Goal: Transaction & Acquisition: Purchase product/service

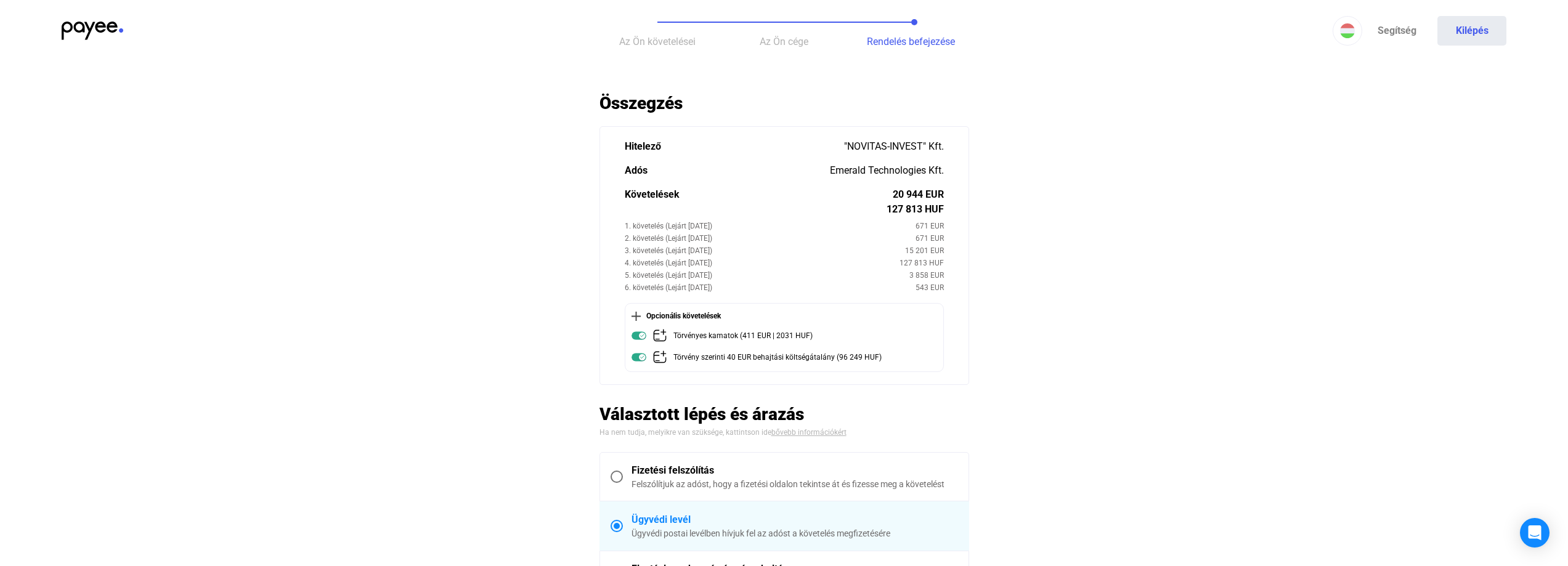
click at [651, 47] on span "Az Ön követelései" at bounding box center [657, 42] width 76 height 12
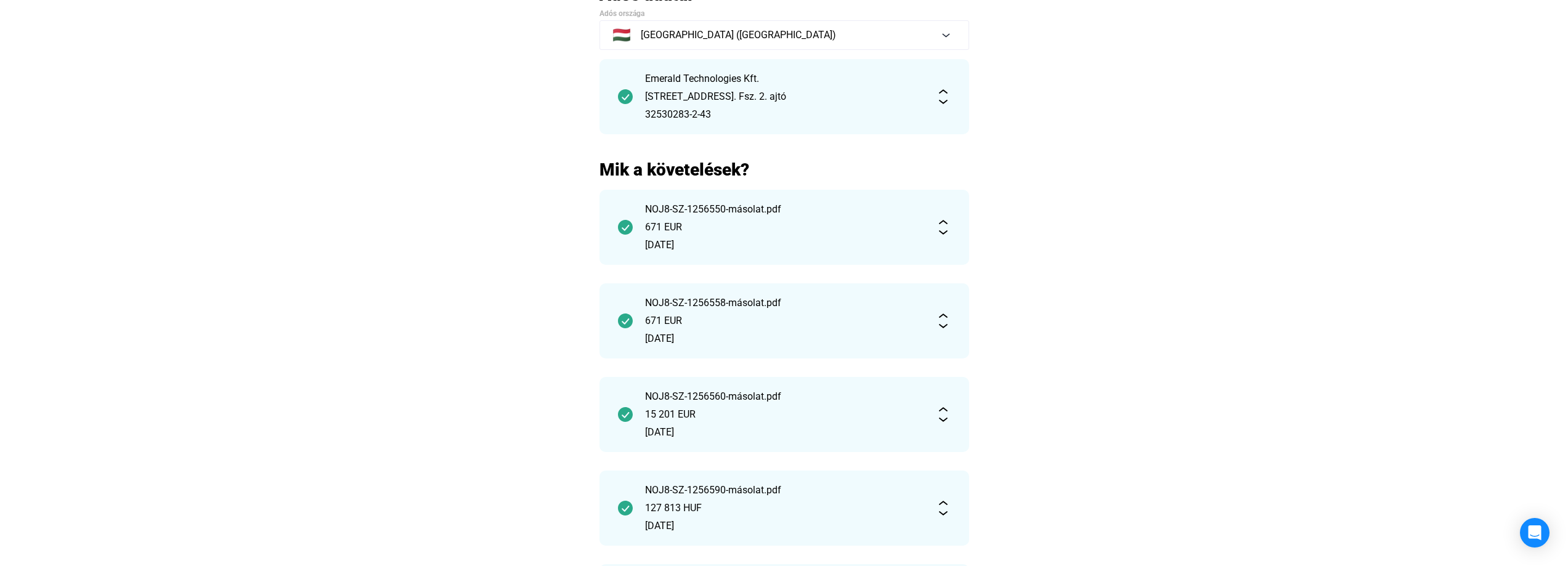
scroll to position [123, 0]
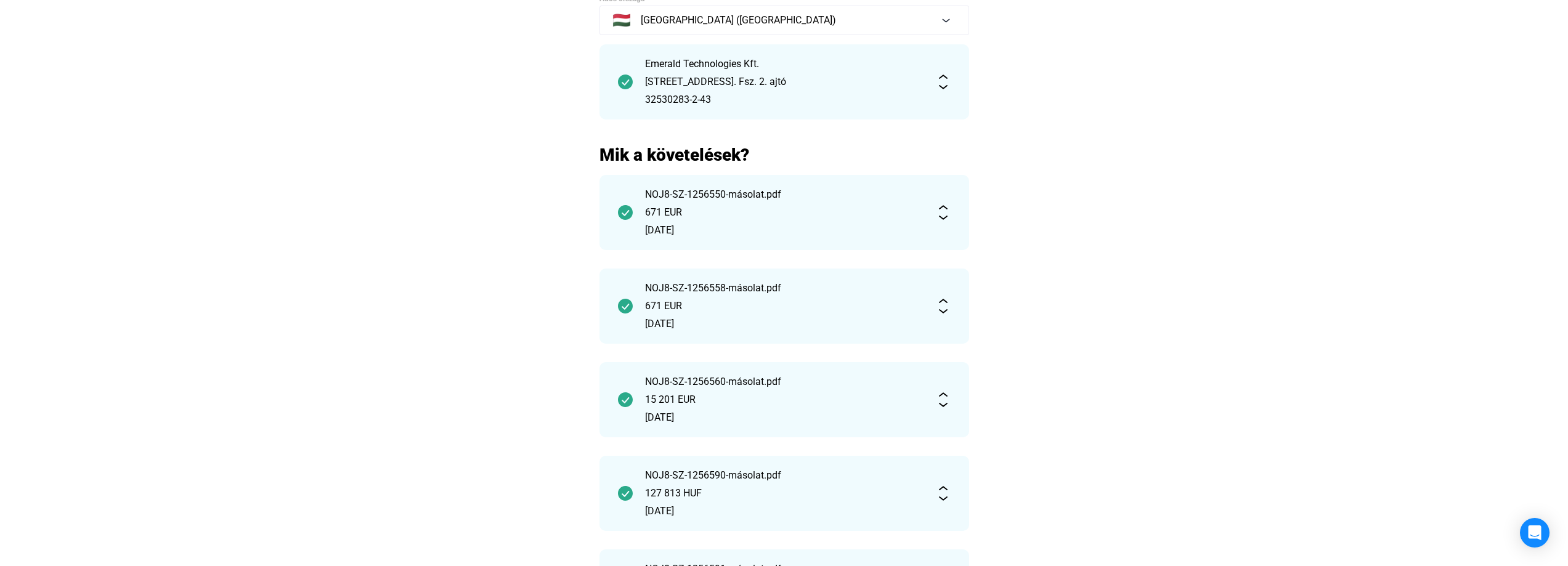
click at [715, 203] on div "NOJ8-SZ-1256550-másolat.pdf 671 EUR [DATE]" at bounding box center [784, 212] width 279 height 50
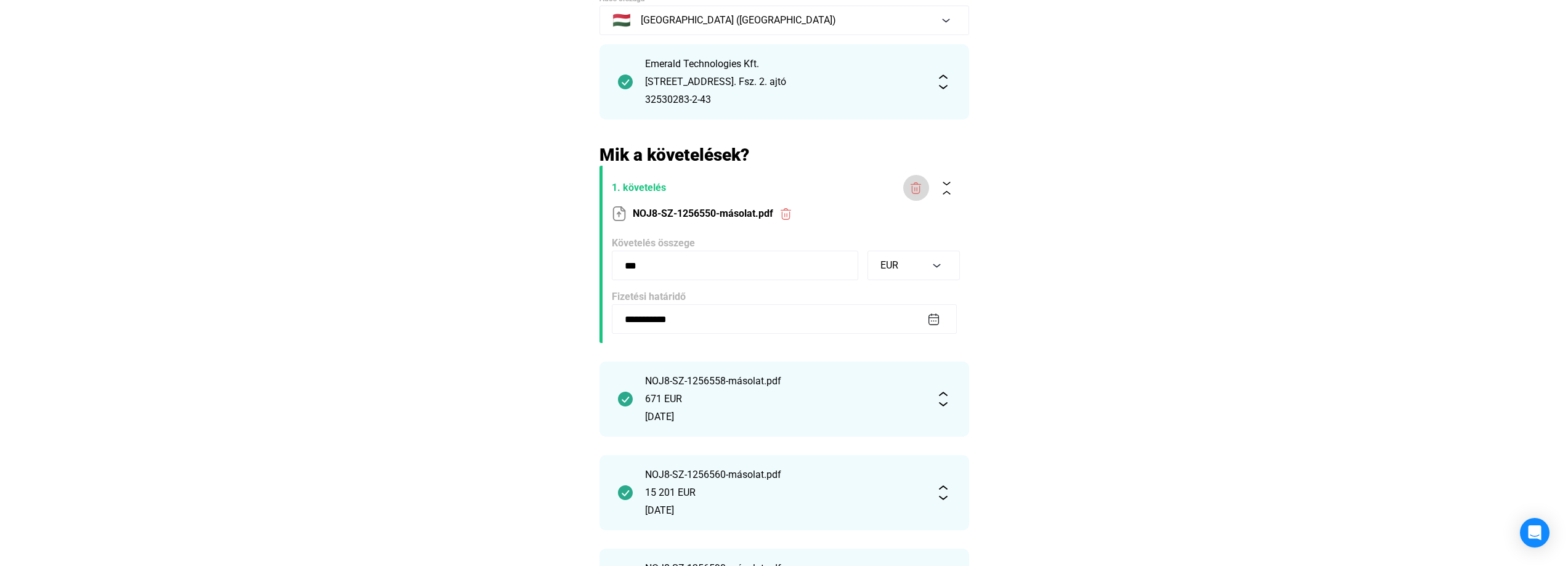
click at [918, 189] on img at bounding box center [916, 188] width 13 height 13
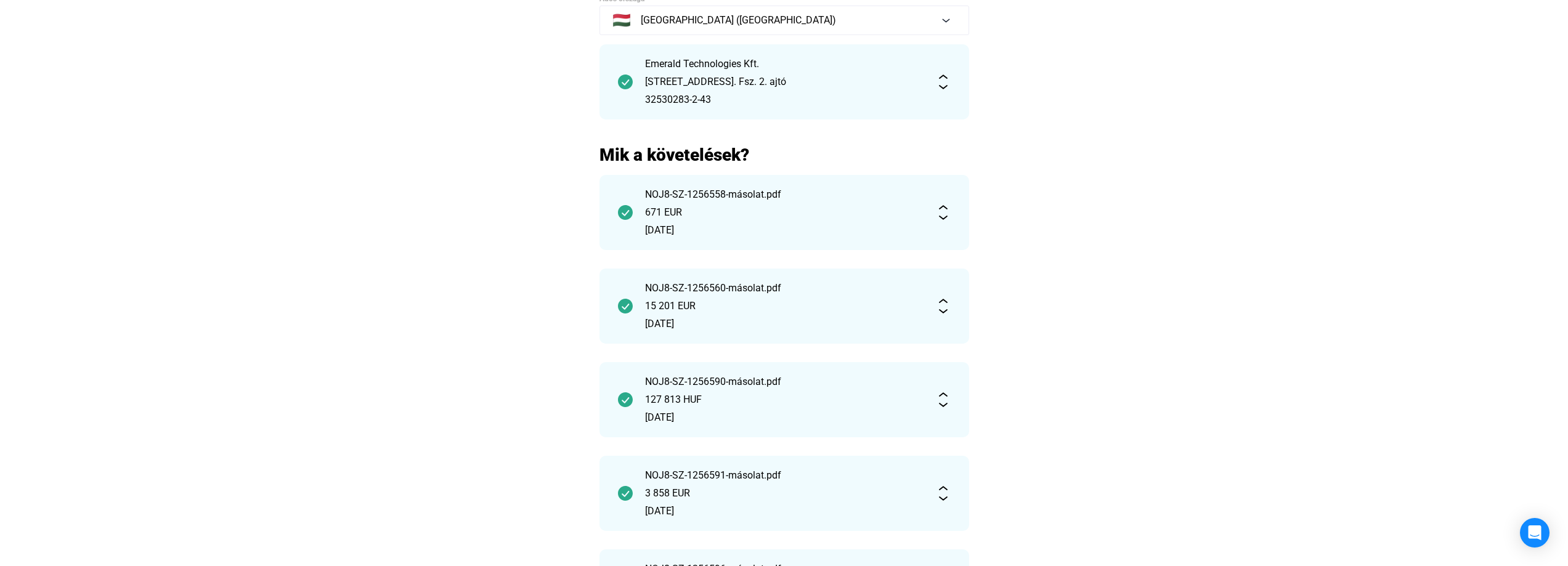
click at [778, 201] on div "NOJ8-SZ-1256558-másolat.pdf" at bounding box center [784, 194] width 279 height 15
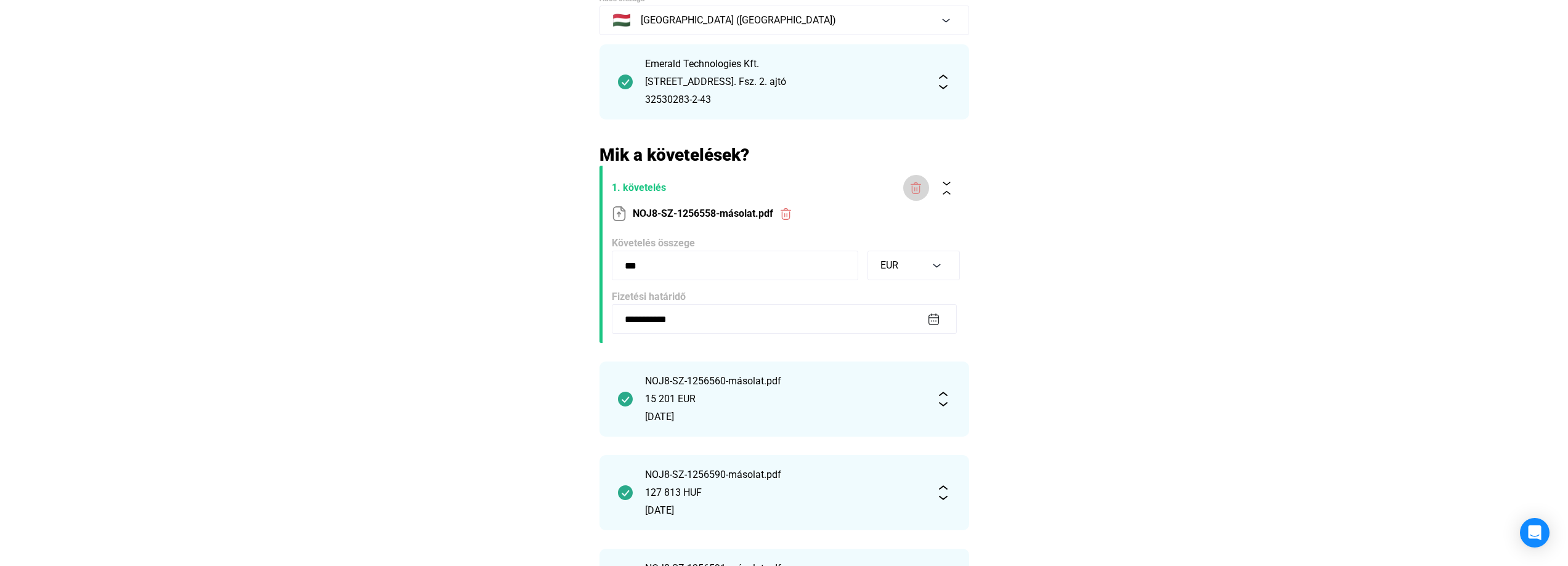
click at [914, 186] on img at bounding box center [916, 188] width 13 height 13
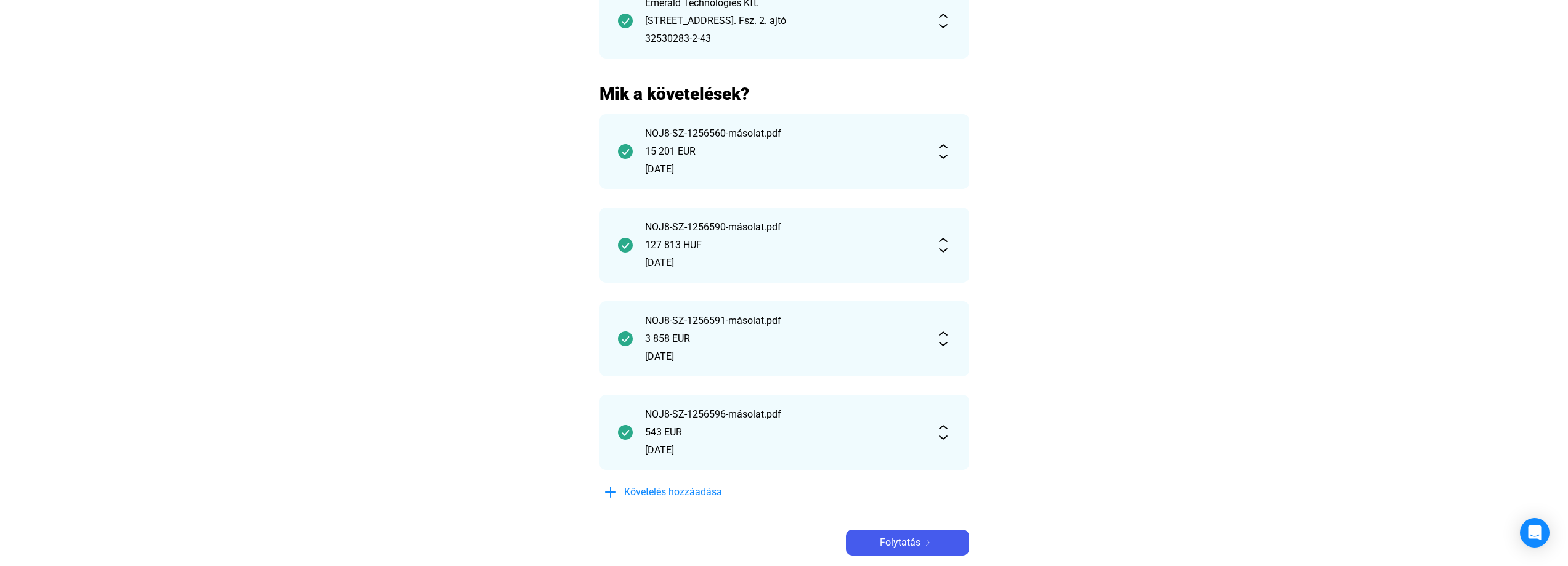
scroll to position [185, 0]
click at [822, 235] on div "NOJ8-SZ-1256590-másolat.pdf 127 813 HUF [DATE]" at bounding box center [784, 245] width 279 height 50
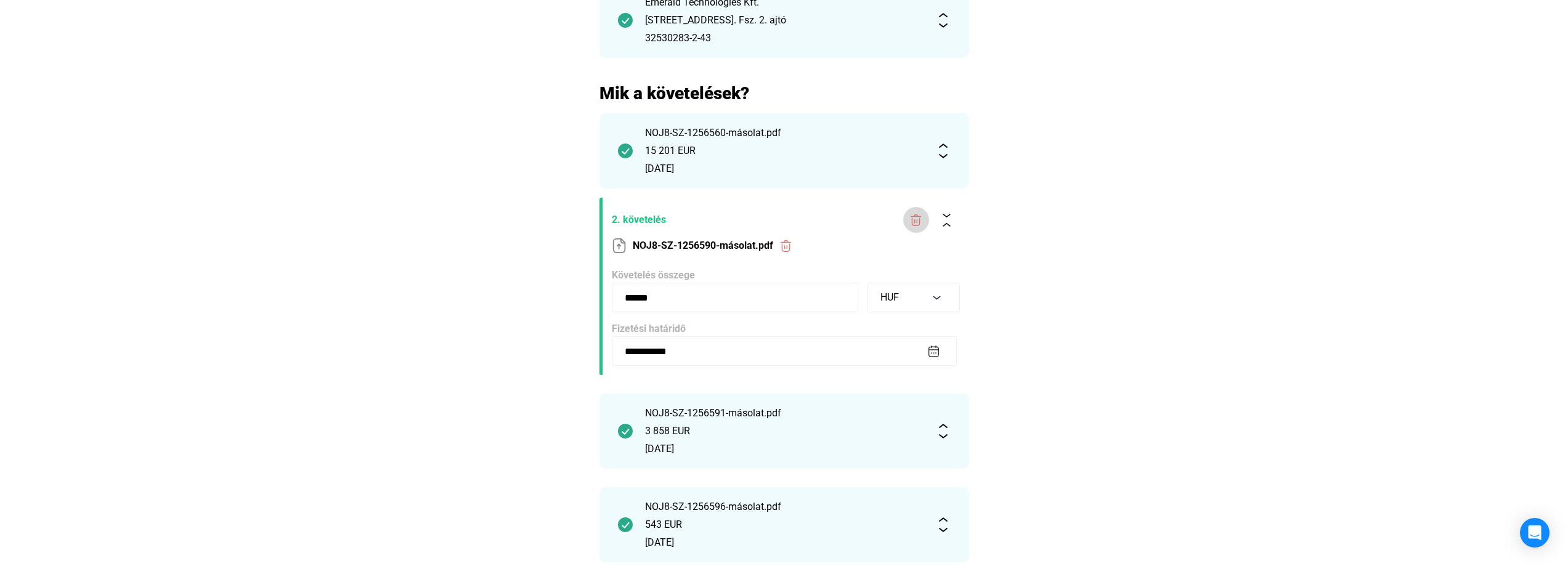
click at [917, 222] on img at bounding box center [916, 220] width 13 height 13
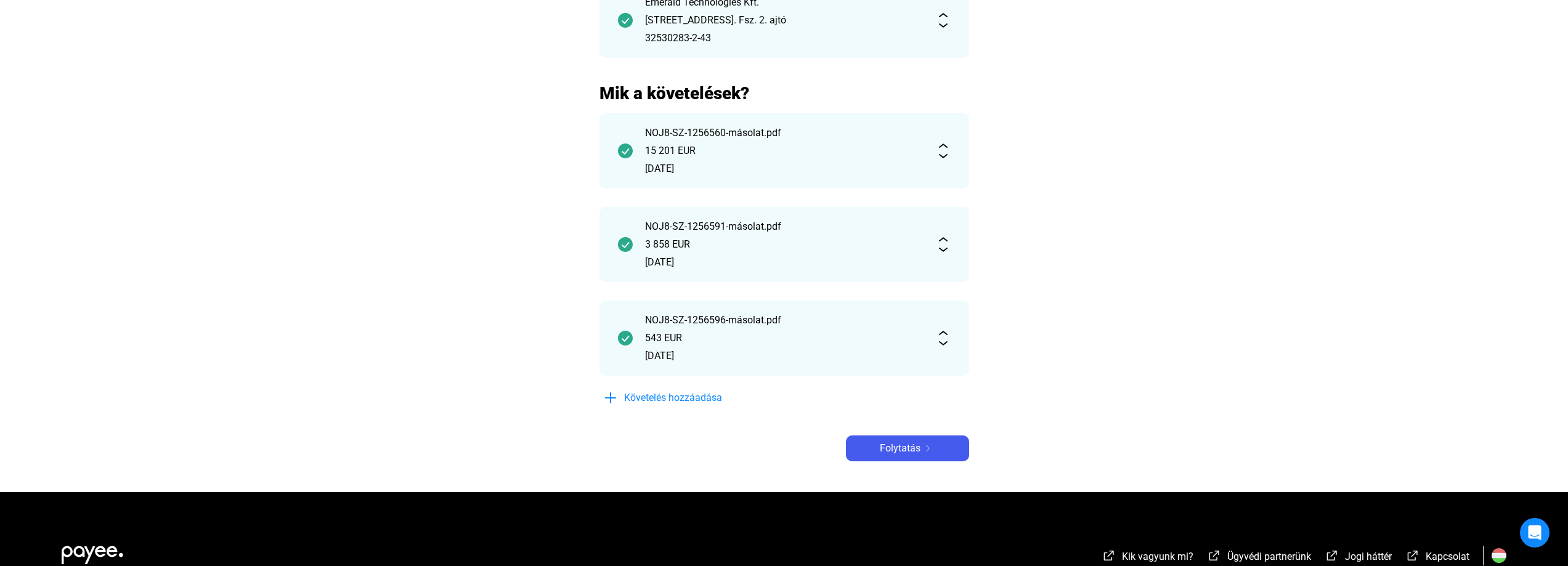
click at [734, 336] on div "543 EUR" at bounding box center [784, 338] width 279 height 15
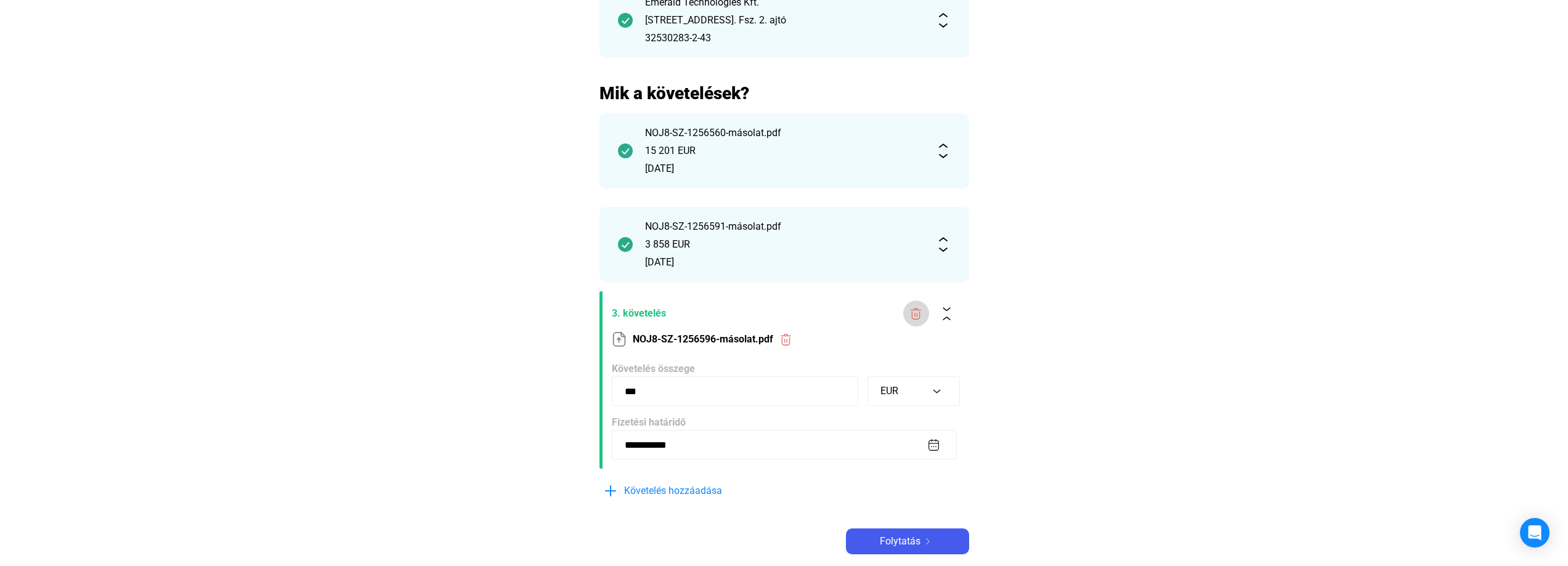
click at [911, 315] on img at bounding box center [916, 314] width 13 height 13
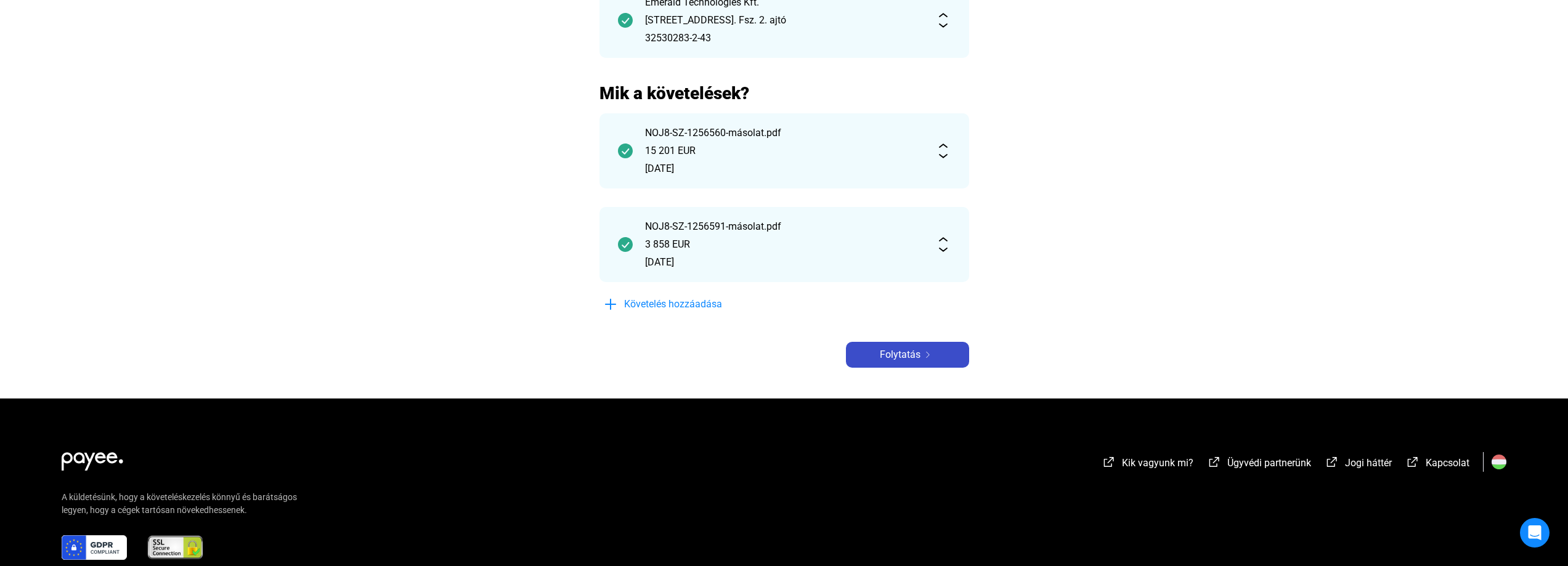
click at [910, 355] on span "Folytatás" at bounding box center [900, 354] width 41 height 15
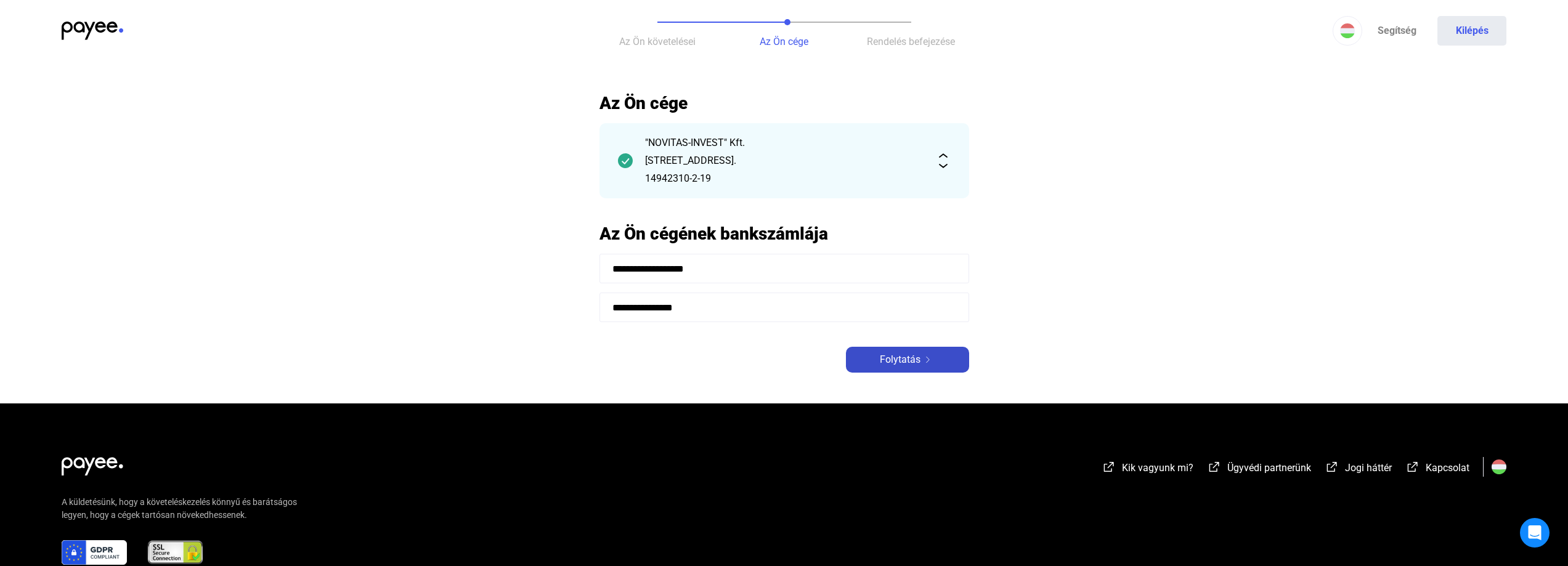
click at [894, 359] on span "Folytatás" at bounding box center [900, 359] width 41 height 15
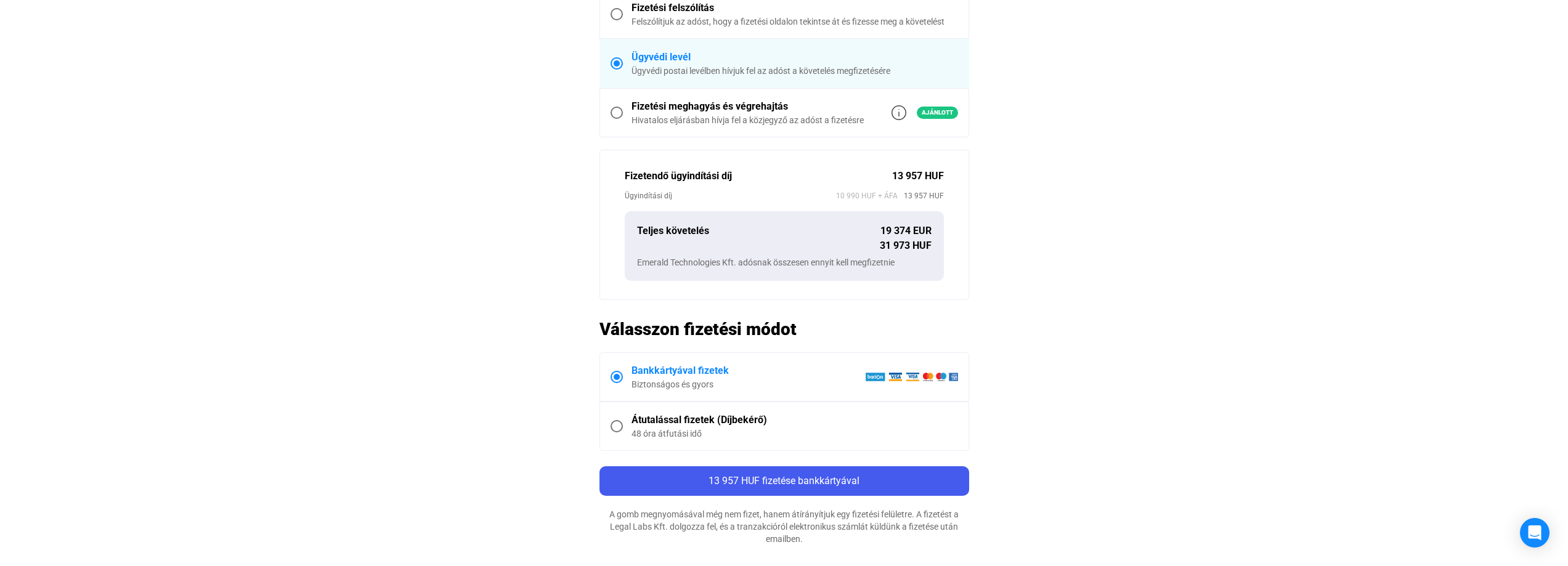
scroll to position [431, 0]
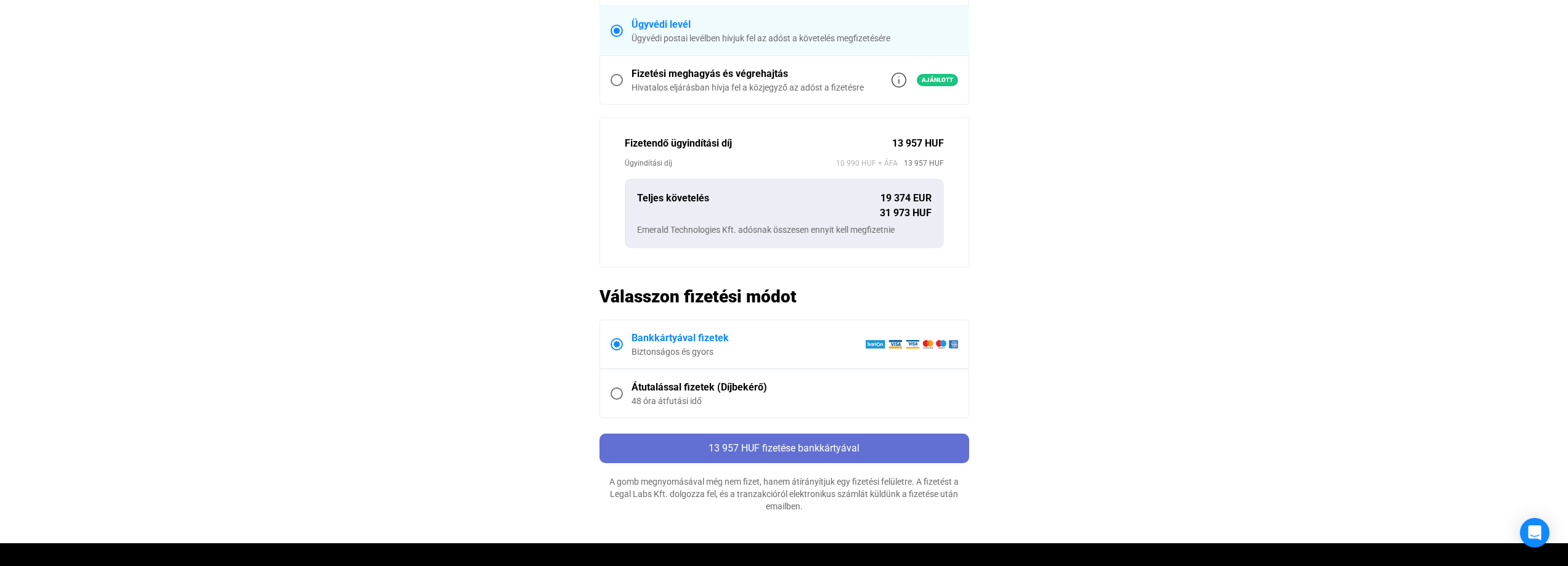
click at [777, 445] on span "13 957 HUF fizetése bankkártyával" at bounding box center [784, 448] width 151 height 12
